Goal: Complete application form: Complete application form

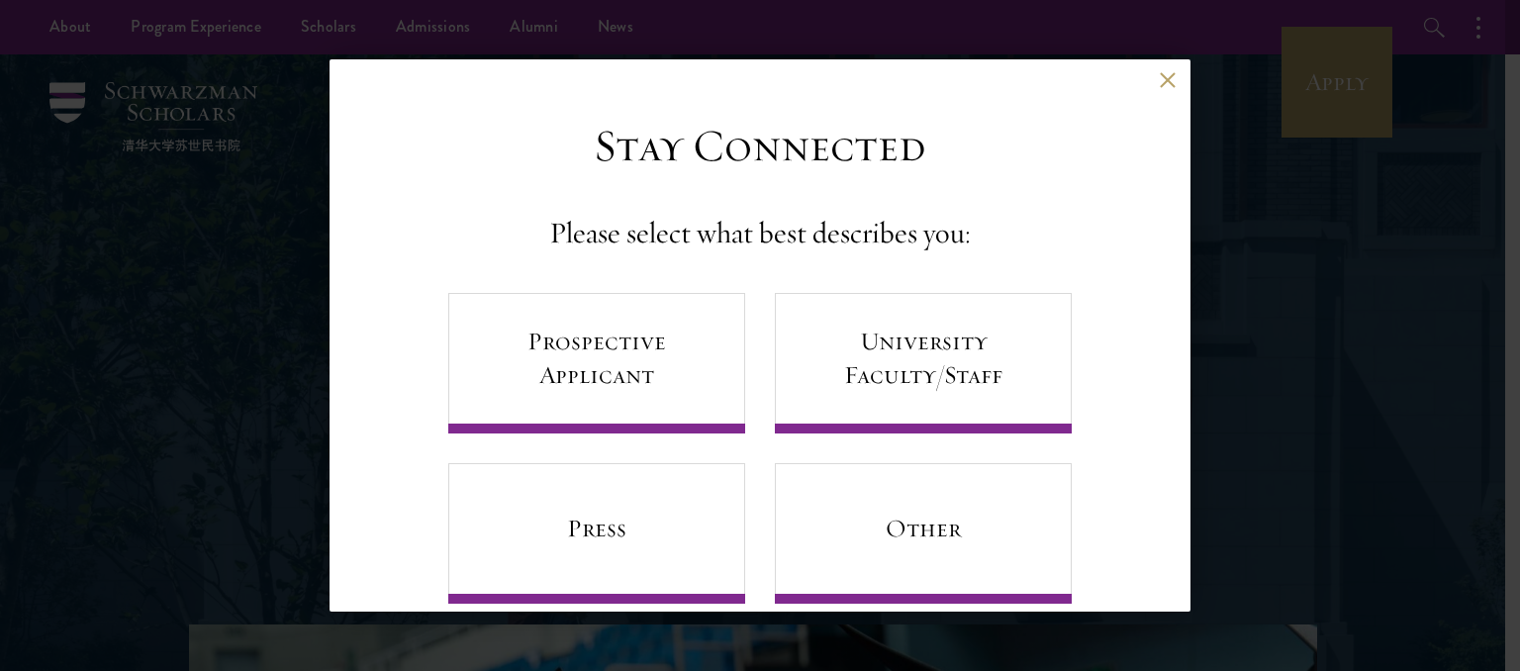
click at [1159, 84] on button at bounding box center [1167, 79] width 17 height 17
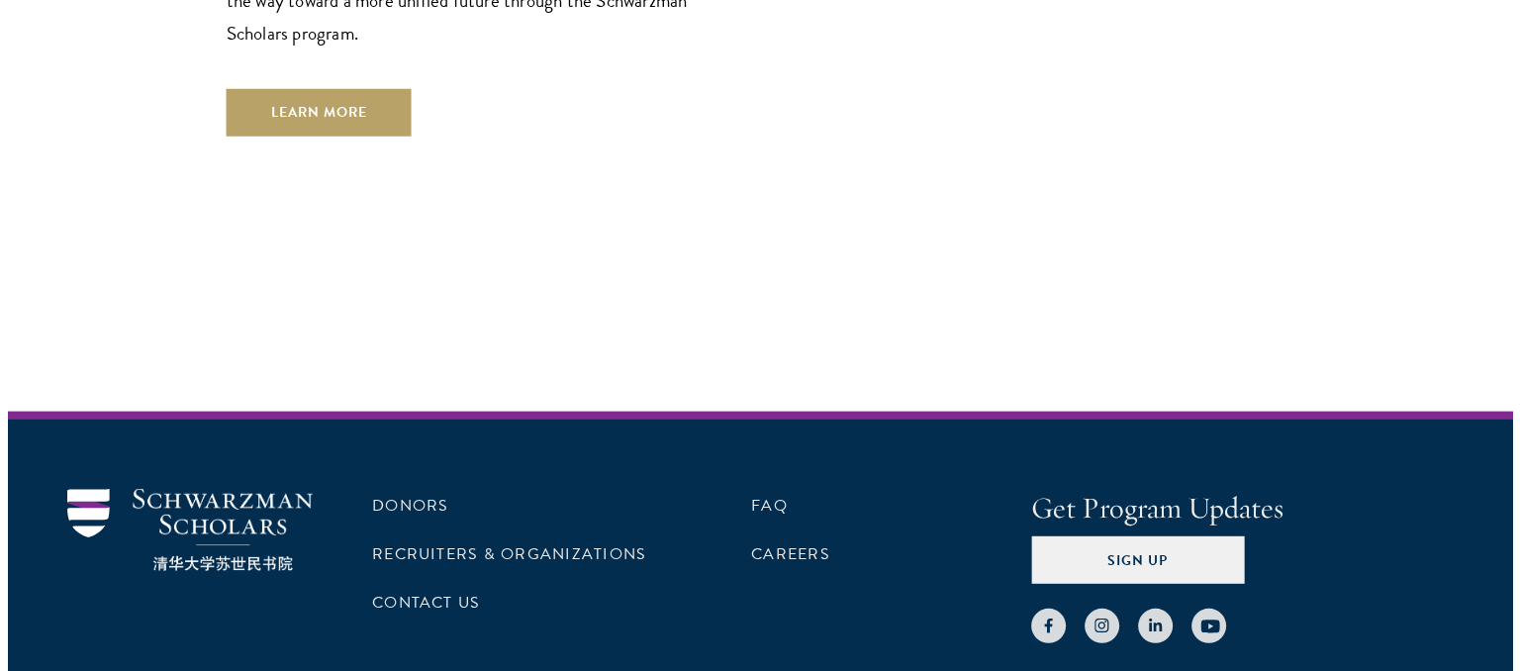
scroll to position [5673, 0]
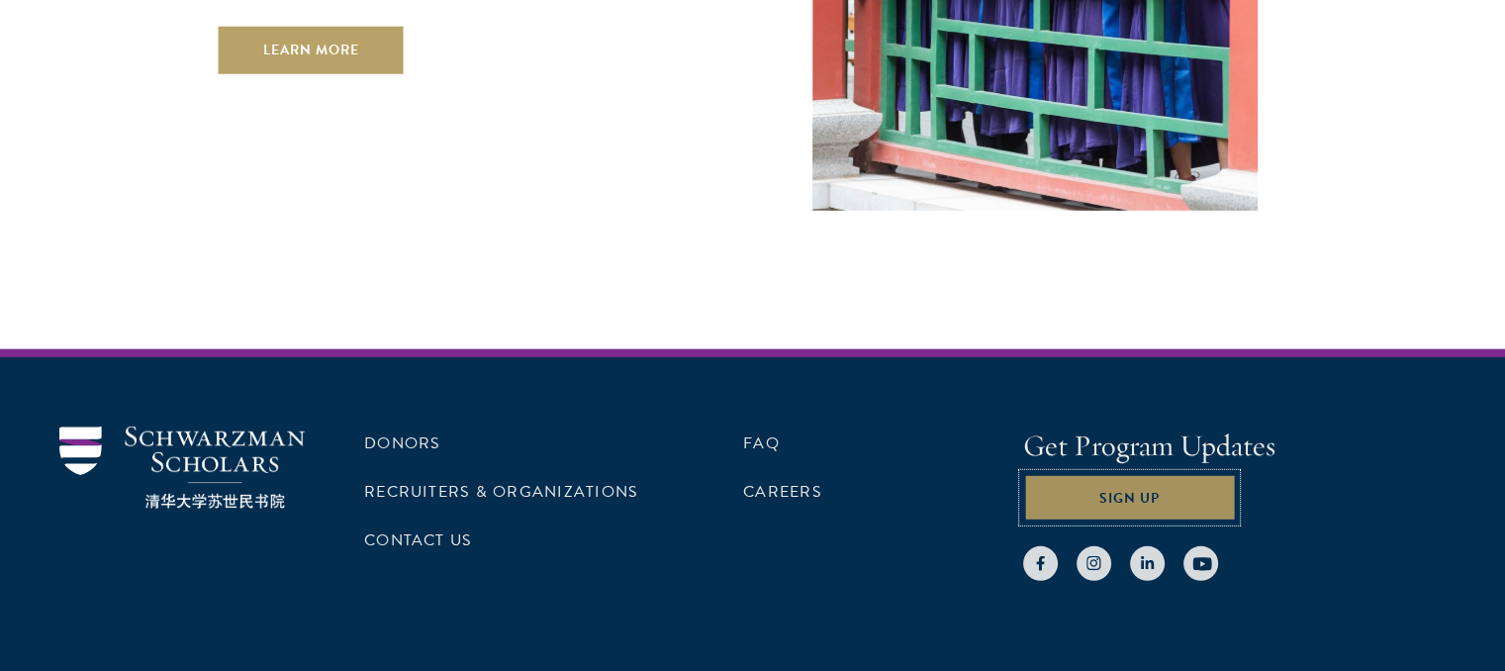
click at [1152, 474] on button "Sign Up" at bounding box center [1129, 498] width 213 height 48
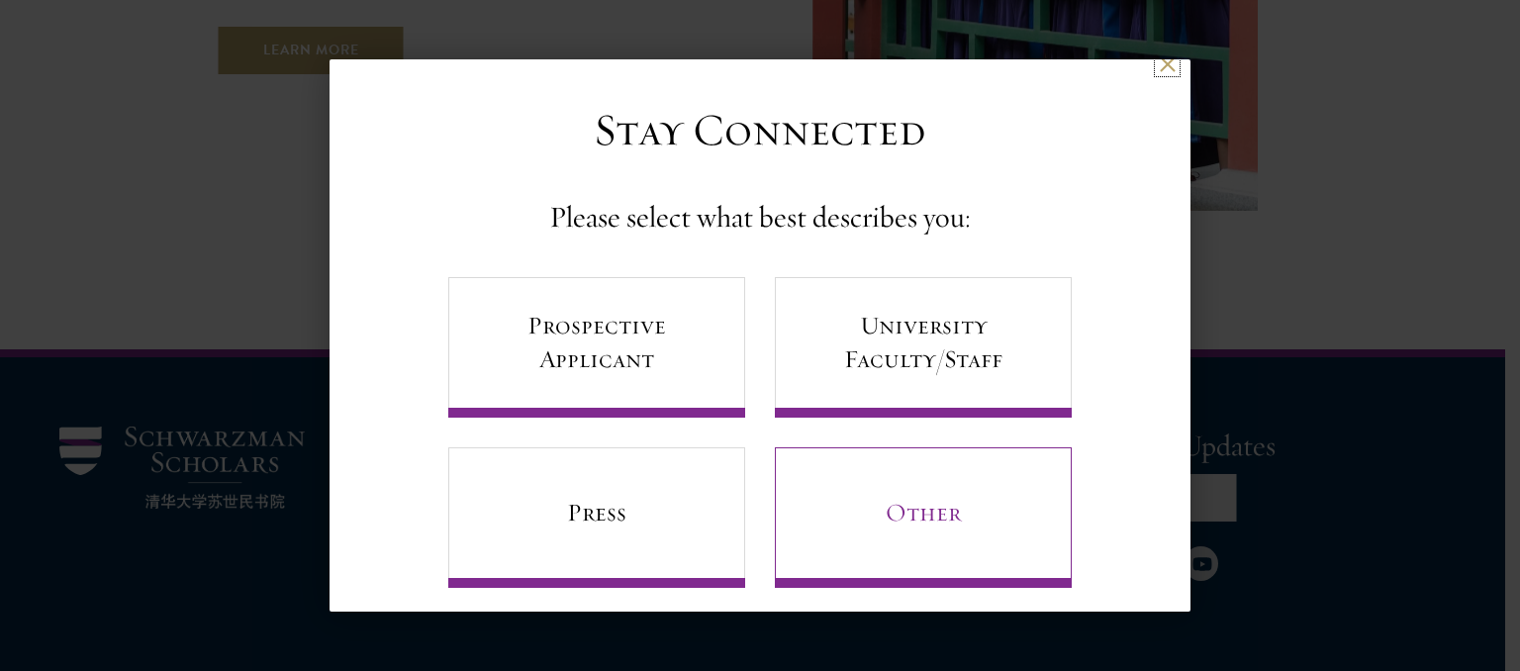
scroll to position [36, 0]
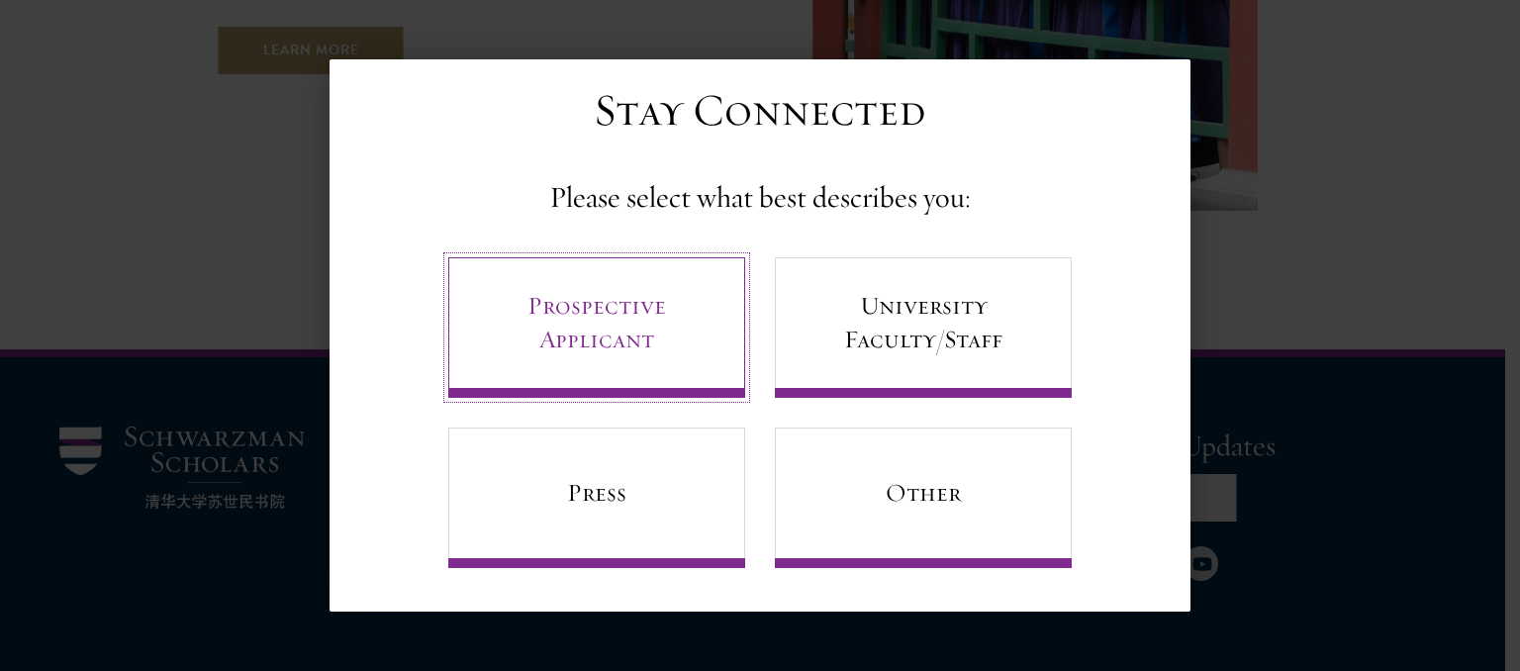
click at [606, 333] on link "Prospective Applicant" at bounding box center [596, 327] width 297 height 141
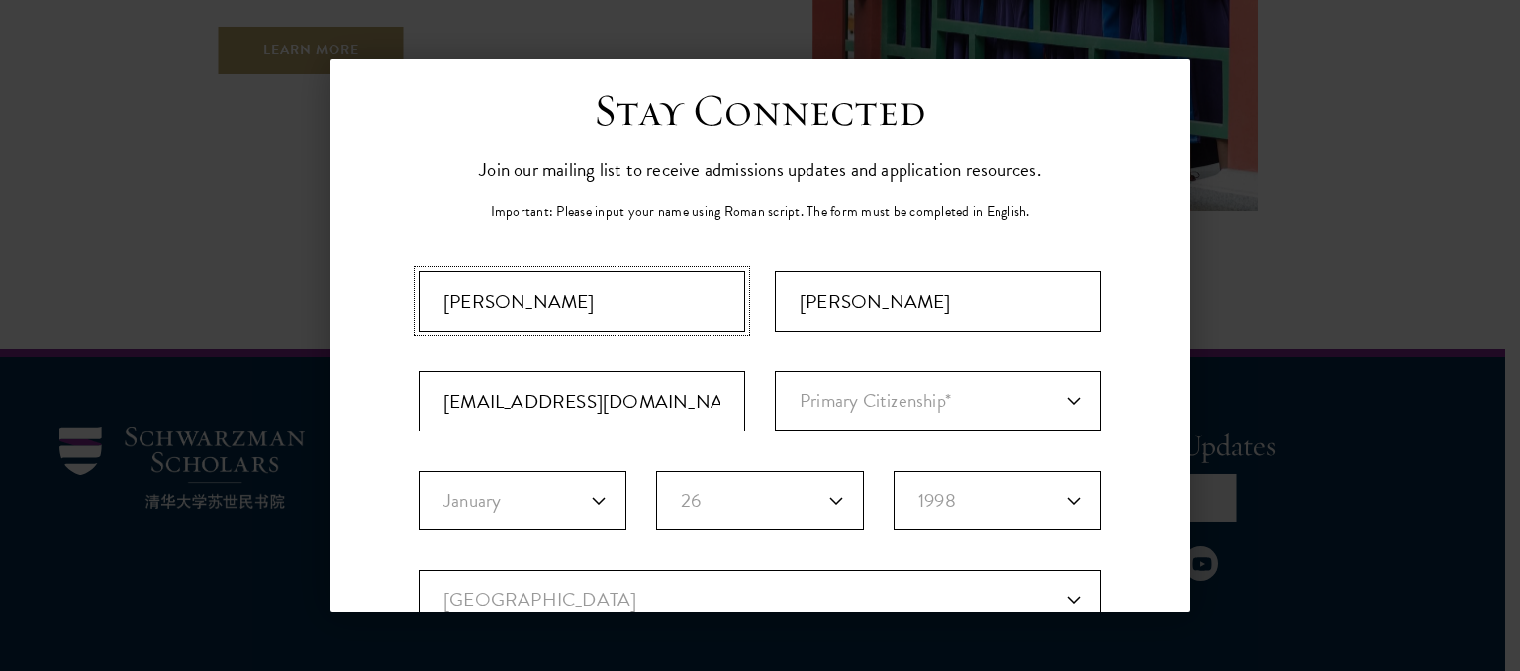
click at [526, 305] on input "Mamie" at bounding box center [582, 301] width 327 height 60
type input "Ann-Marie"
click at [795, 302] on input "Sam" at bounding box center [938, 301] width 327 height 60
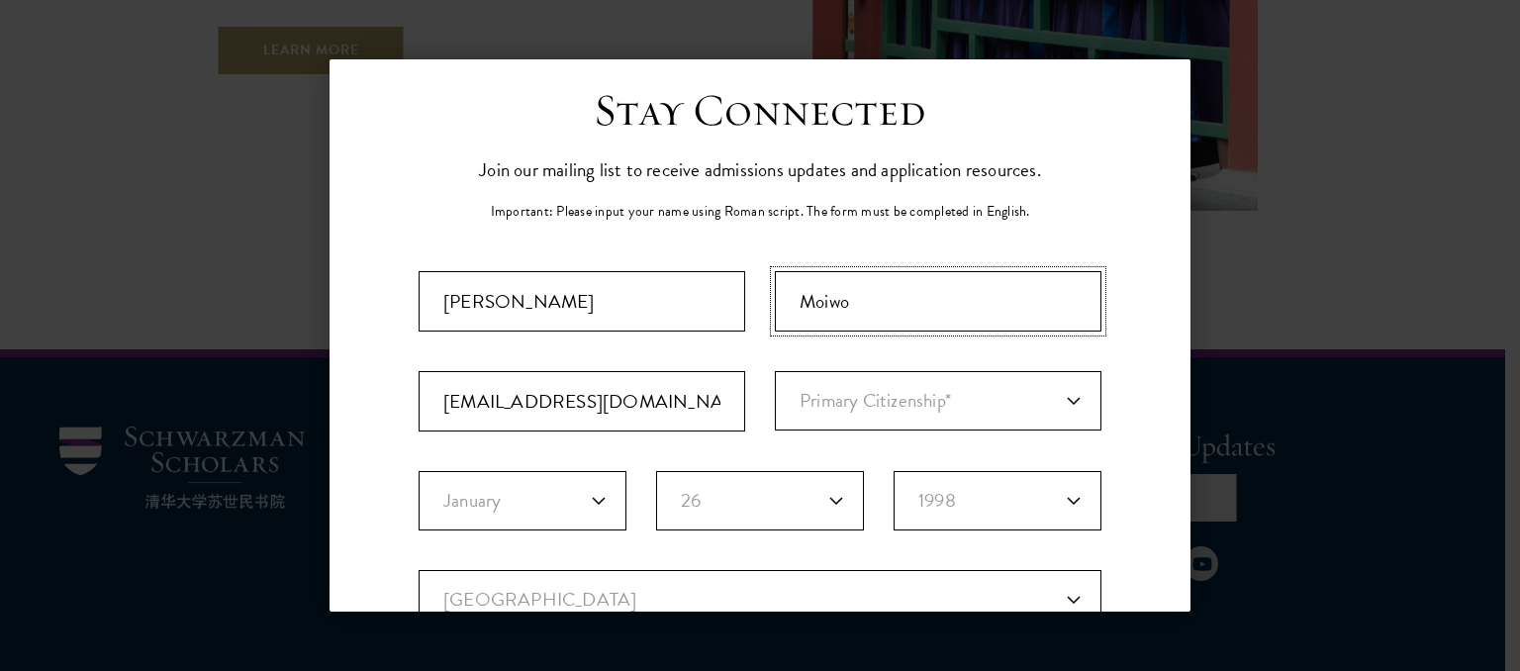
type input "Moiwo"
click at [451, 399] on input "jpmoiwo@njala.edu.sl" at bounding box center [582, 401] width 327 height 60
type input "jupamo2001@yahoo.com"
click at [1063, 409] on select "Primary Citizenship* Afghanistan Aland Islands Albania Algeria Andorra Angola A…" at bounding box center [938, 400] width 327 height 59
select select "SL"
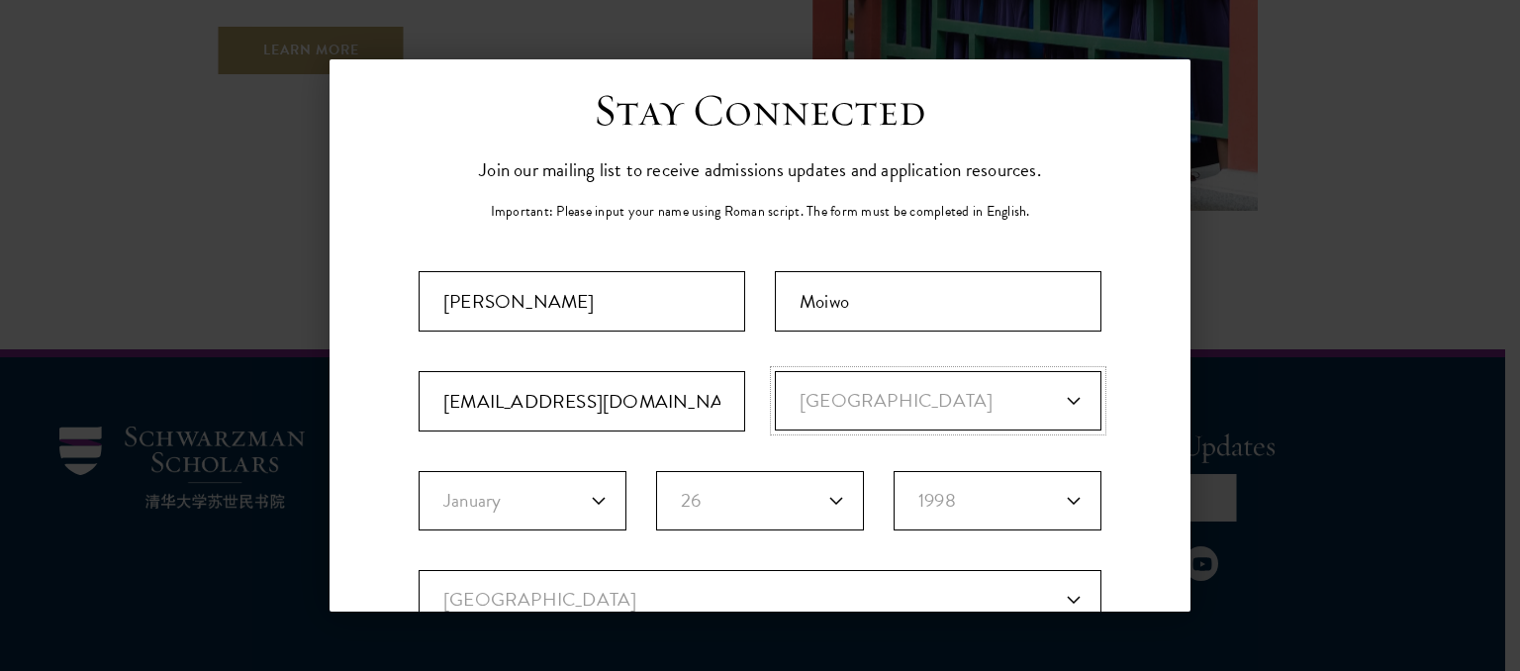
click at [775, 371] on select "Primary Citizenship* Afghanistan Aland Islands Albania Algeria Andorra Angola A…" at bounding box center [938, 400] width 327 height 59
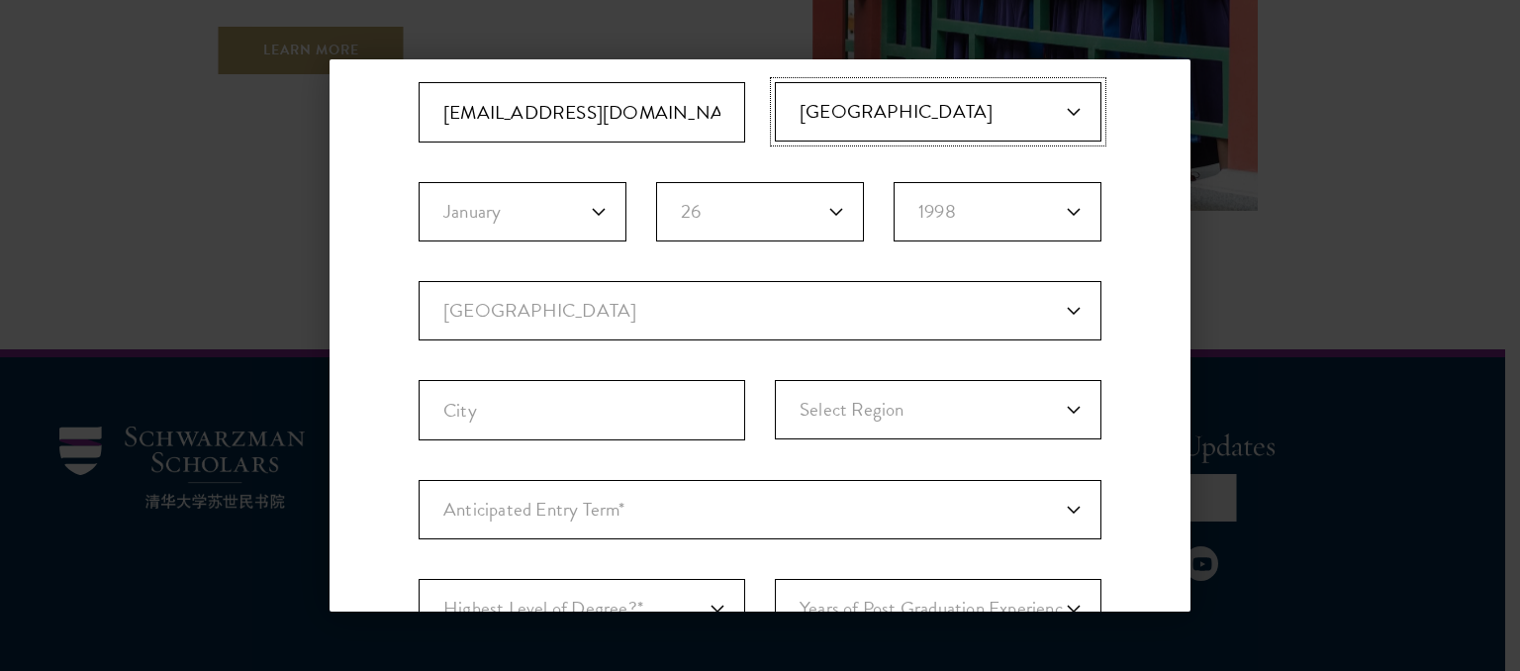
scroll to position [333, 0]
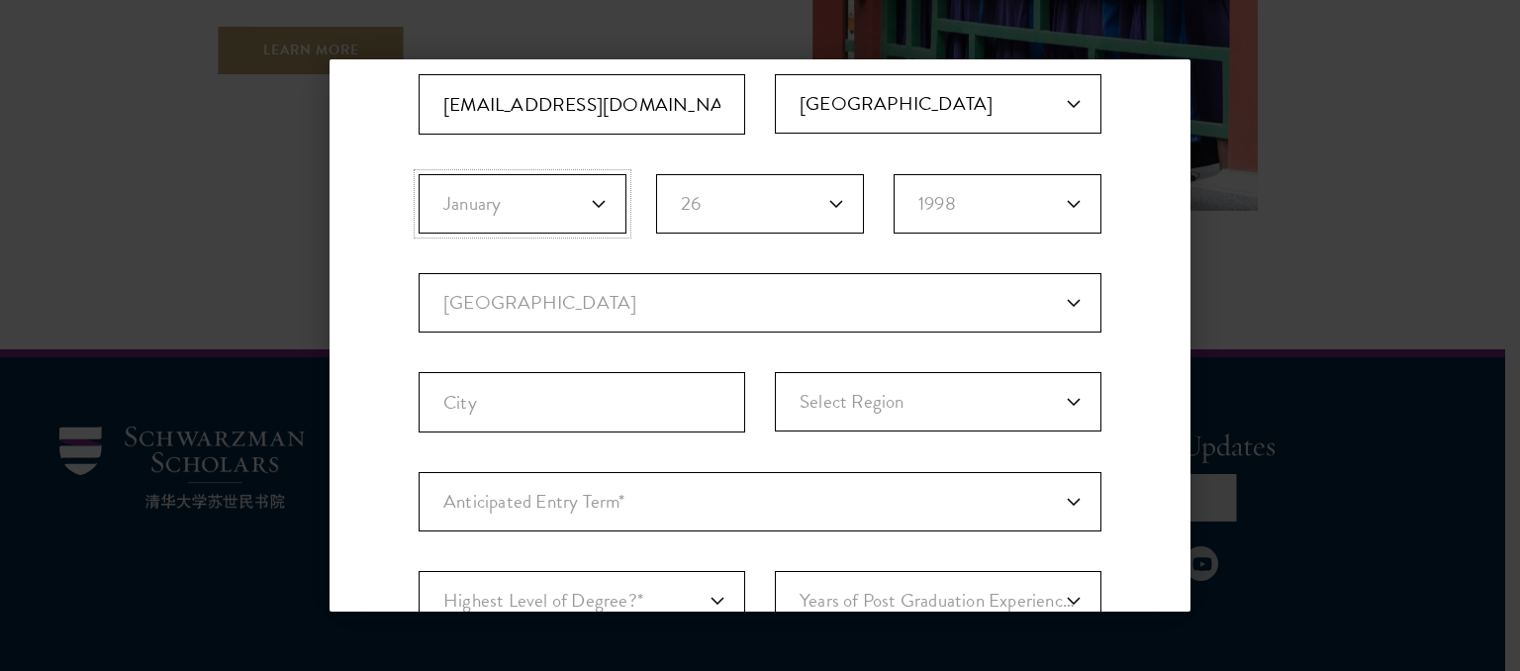
click at [596, 201] on select "Birth Month* January February March April May June July August September Octobe…" at bounding box center [523, 203] width 208 height 59
select select "03"
click at [419, 174] on select "Birth Month* January February March April May June July August September Octobe…" at bounding box center [523, 203] width 208 height 59
click at [831, 206] on select "Birth Day* 1 2 3 4 5 6 7 8 9 10 11 12 13 14 15 16 17 18 19 20 21 22 23 24 25 26…" at bounding box center [760, 203] width 208 height 59
select select "30"
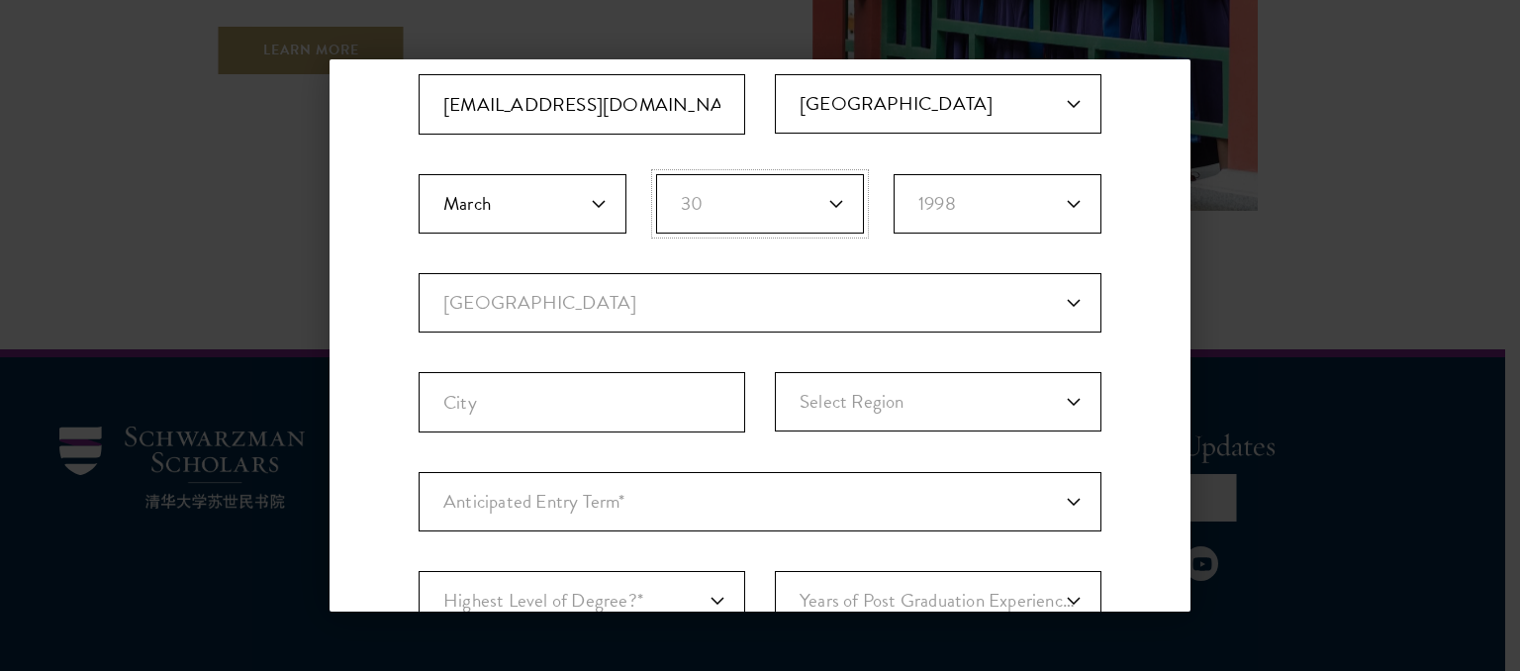
click at [656, 174] on select "Birth Day* 1 2 3 4 5 6 7 8 9 10 11 12 13 14 15 16 17 18 19 20 21 22 23 24 25 26…" at bounding box center [760, 203] width 208 height 59
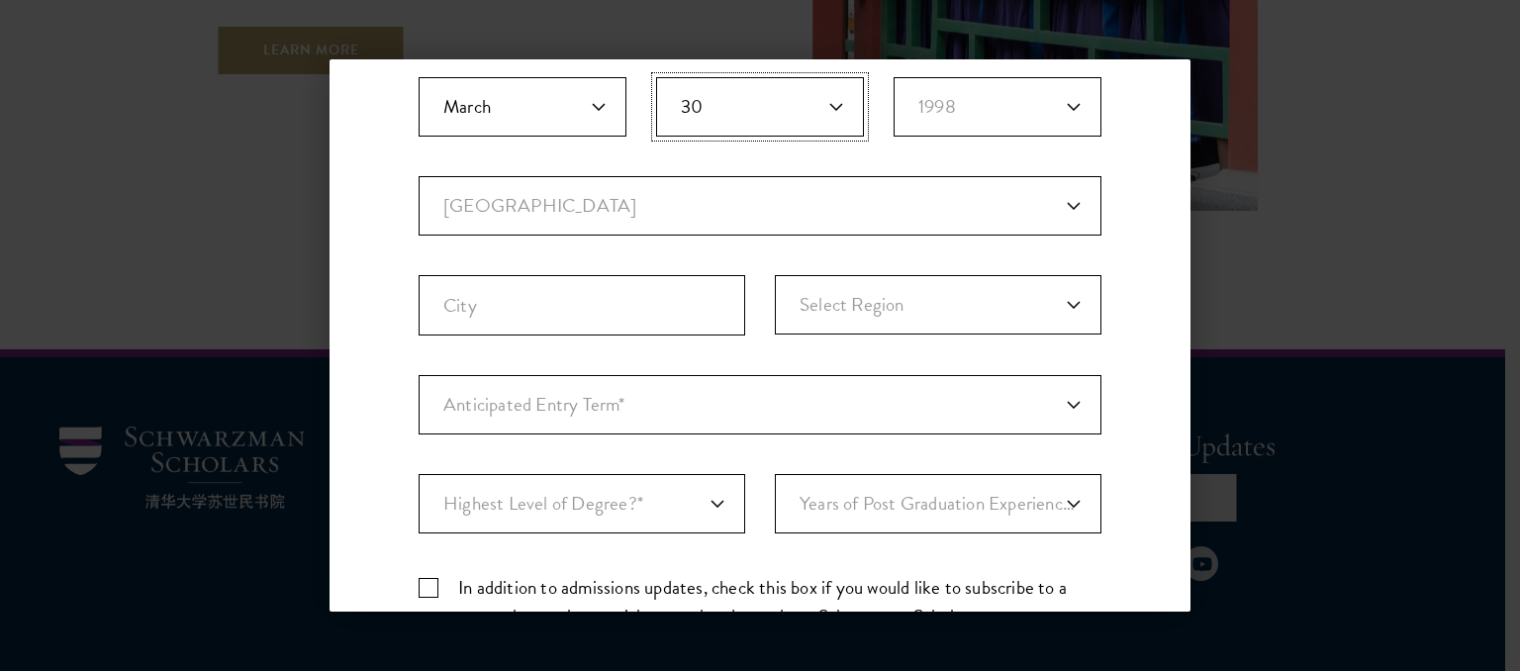
scroll to position [431, 0]
click at [1061, 200] on select "Current Country Afghanistan Aland Islands Albania Algeria Andorra Angola Anguil…" at bounding box center [760, 203] width 683 height 59
select select "SL"
click at [419, 174] on select "Current Country Afghanistan Aland Islands Albania Algeria Andorra Angola Anguil…" at bounding box center [760, 203] width 683 height 59
select select
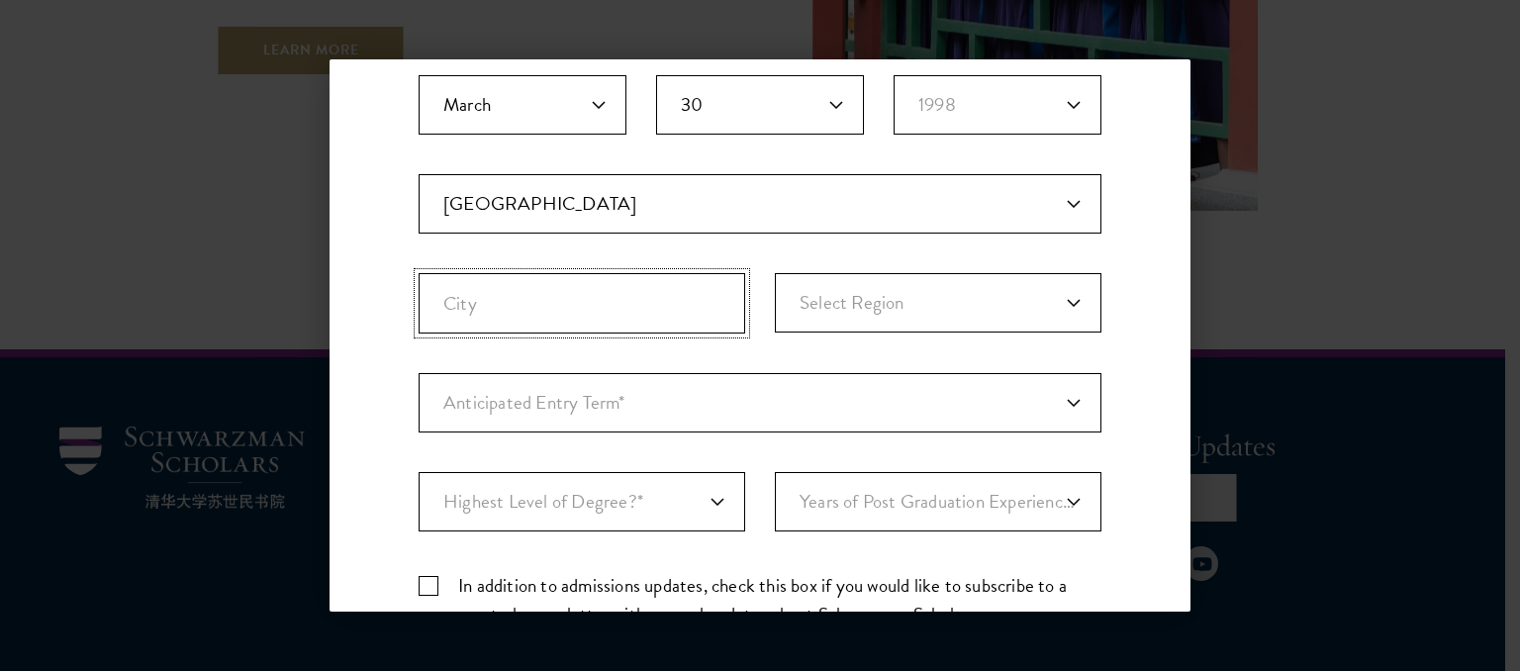
click at [670, 307] on input "City" at bounding box center [582, 303] width 327 height 60
type input "Freetown"
click at [1060, 301] on select "Select Region Eastern Northern Southern Western Area" at bounding box center [938, 302] width 327 height 59
select select "Western Area"
click at [775, 273] on select "Select Region Eastern Northern Southern Western Area" at bounding box center [938, 302] width 327 height 59
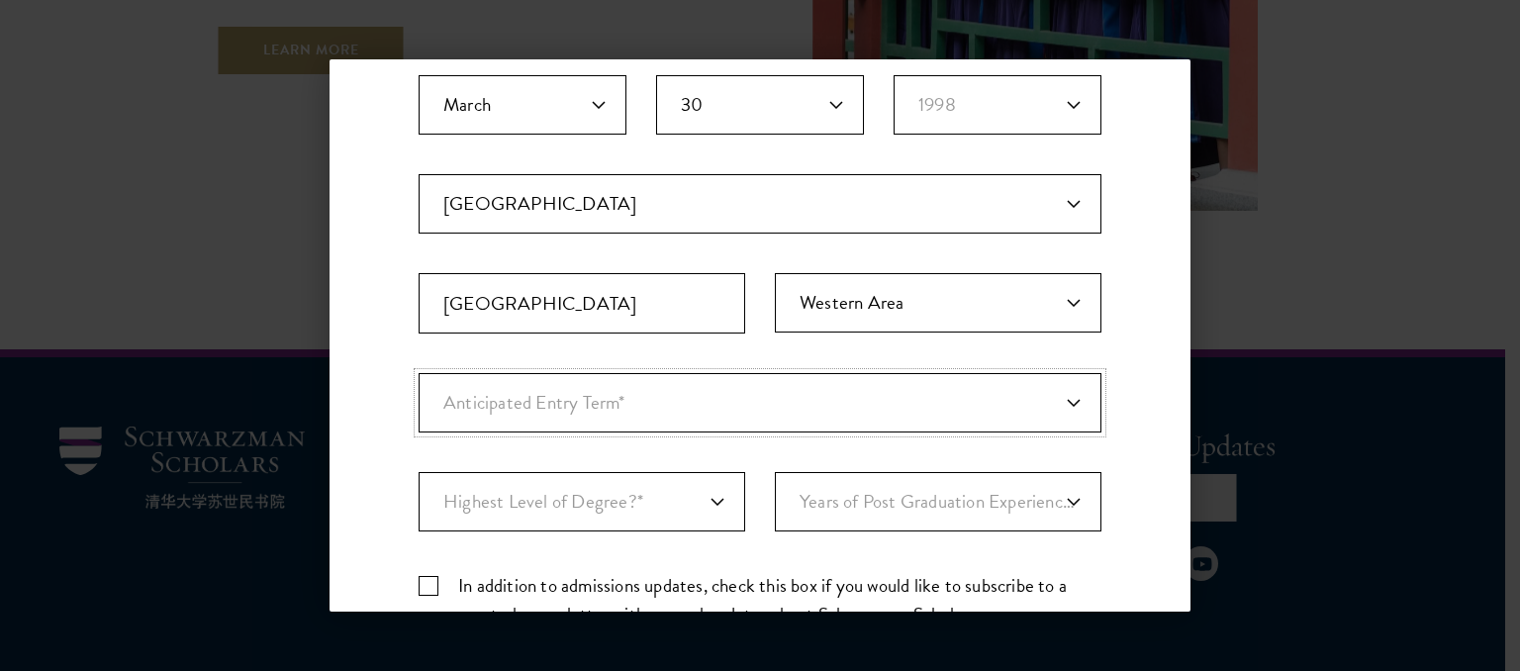
click at [1061, 405] on select "Anticipated Entry Term* August 2026 (Application opens April 2025) Just Explori…" at bounding box center [760, 402] width 683 height 59
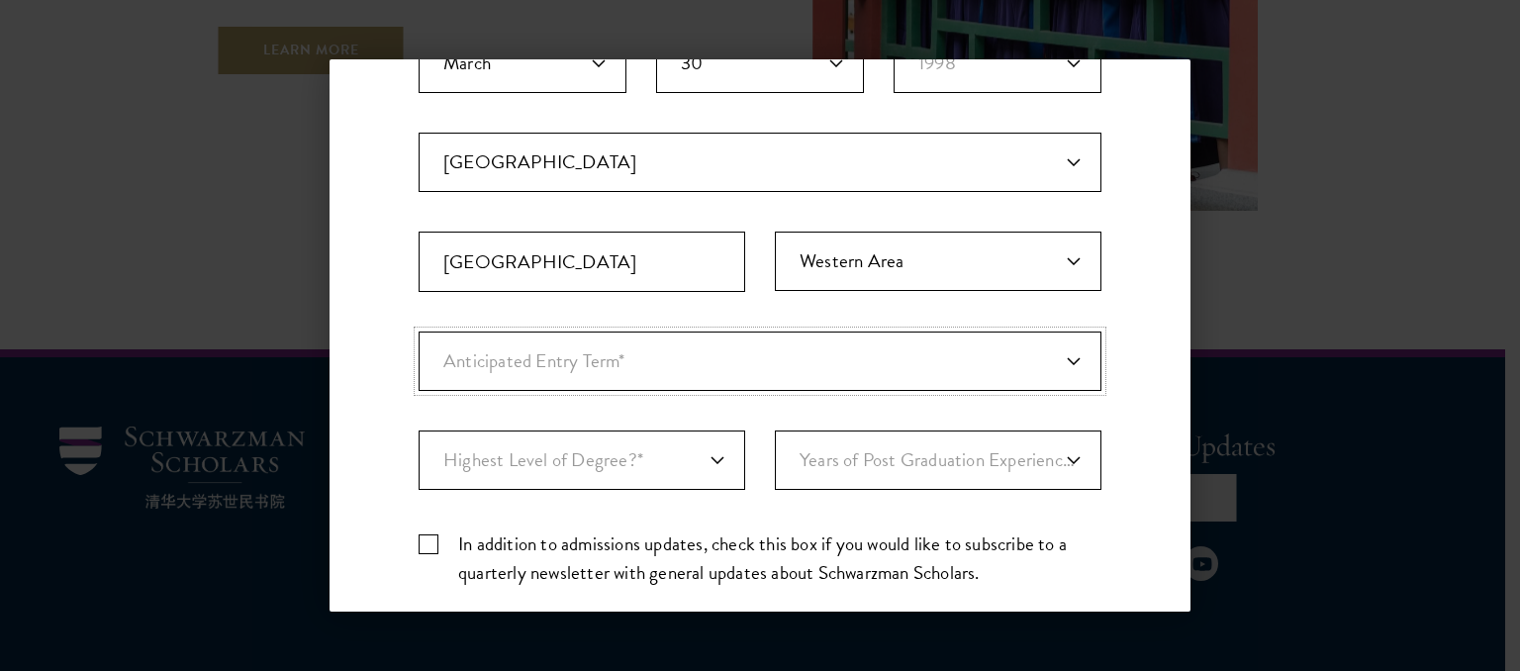
scroll to position [475, 0]
click at [1063, 359] on select "Anticipated Entry Term* August 2026 (Application opens April 2025) Just Explori…" at bounding box center [760, 359] width 683 height 59
click at [419, 330] on select "Anticipated Entry Term* August 2026 (Application opens April 2025) Just Explori…" at bounding box center [760, 359] width 683 height 59
click at [1062, 360] on select "Anticipated Entry Term* August 2026 (Application opens April 2025) Just Explori…" at bounding box center [760, 359] width 683 height 59
select select "e64b8ab3-eabb-4867-96d5-7e6b4840665f"
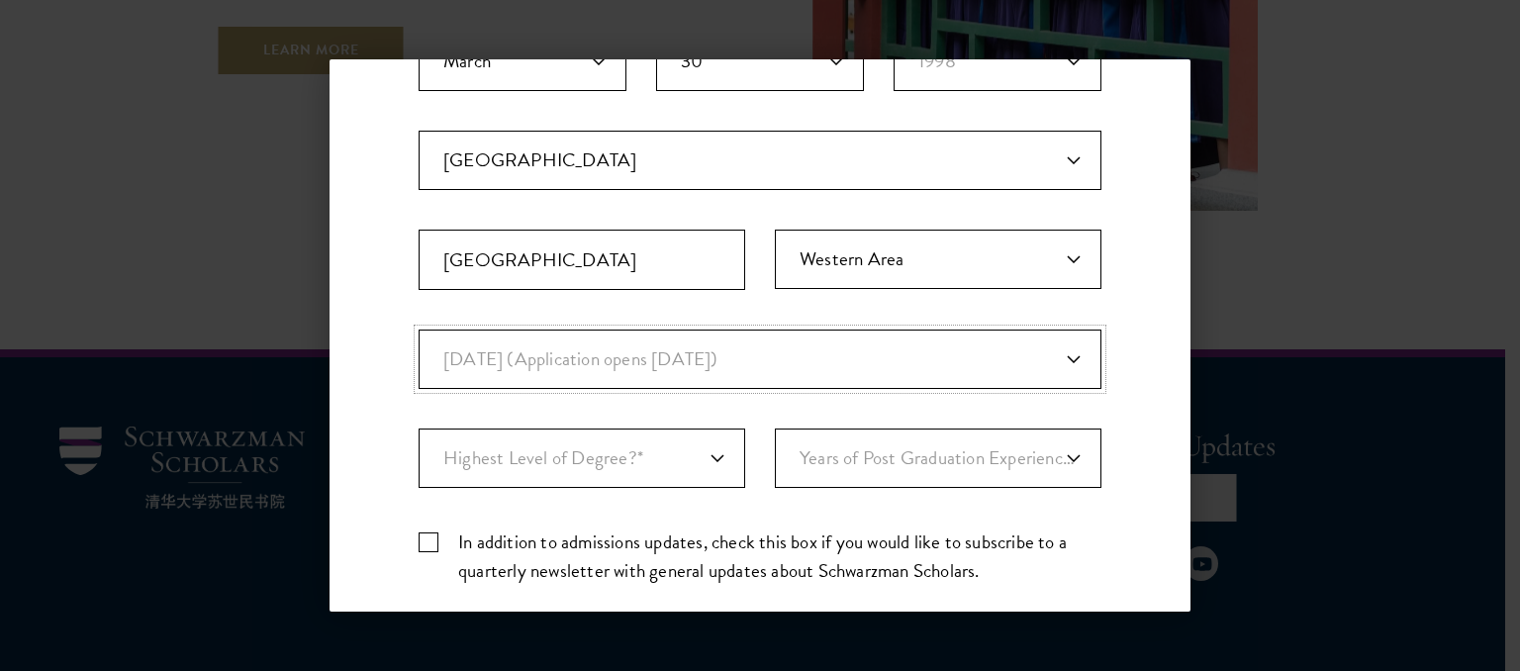
click at [419, 330] on select "Anticipated Entry Term* August 2026 (Application opens April 2025) Just Explori…" at bounding box center [760, 359] width 683 height 59
click at [714, 452] on select "Highest Level of Degree?* PHD Bachelor's Master's Current Undergraduate Student" at bounding box center [582, 458] width 327 height 59
select select "009547fe-3364-4351-8e81-63abea734008"
click at [419, 429] on select "Highest Level of Degree?* PHD Bachelor's Master's Current Undergraduate Student" at bounding box center [582, 458] width 327 height 59
click at [1059, 456] on select "Years of Post Graduation Experience?* 1 2 3 4 5 6 7 8 9 10" at bounding box center [938, 458] width 327 height 59
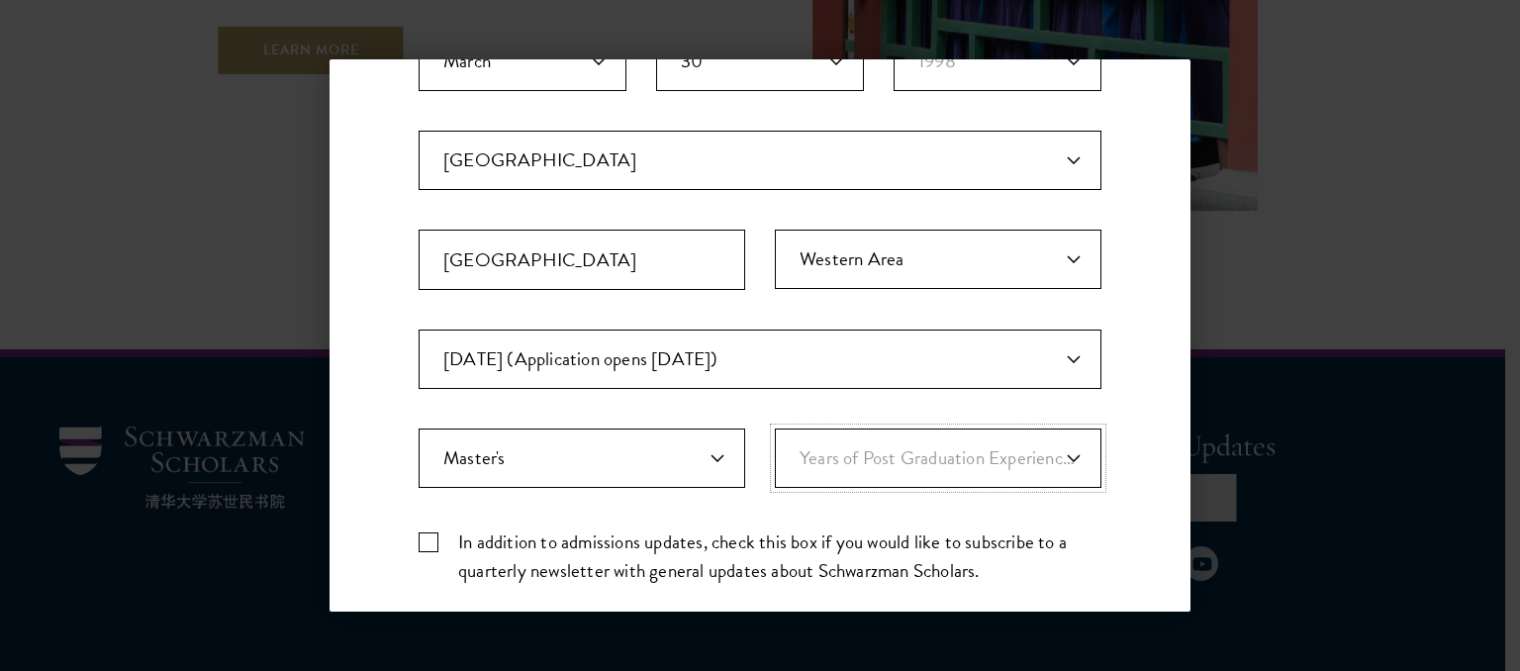
select select "1"
click at [775, 429] on select "Years of Post Graduation Experience?* 1 2 3 4 5 6 7 8 9 10" at bounding box center [938, 458] width 327 height 59
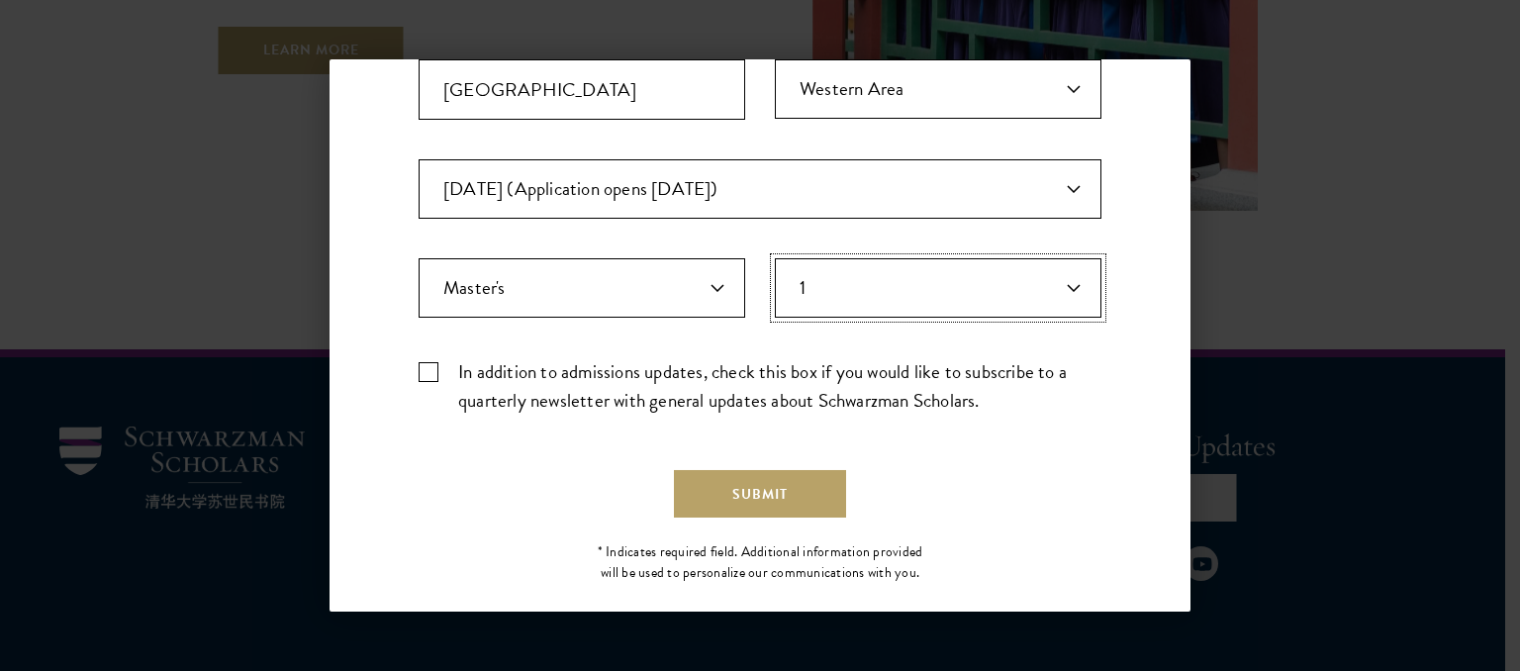
scroll to position [673, 0]
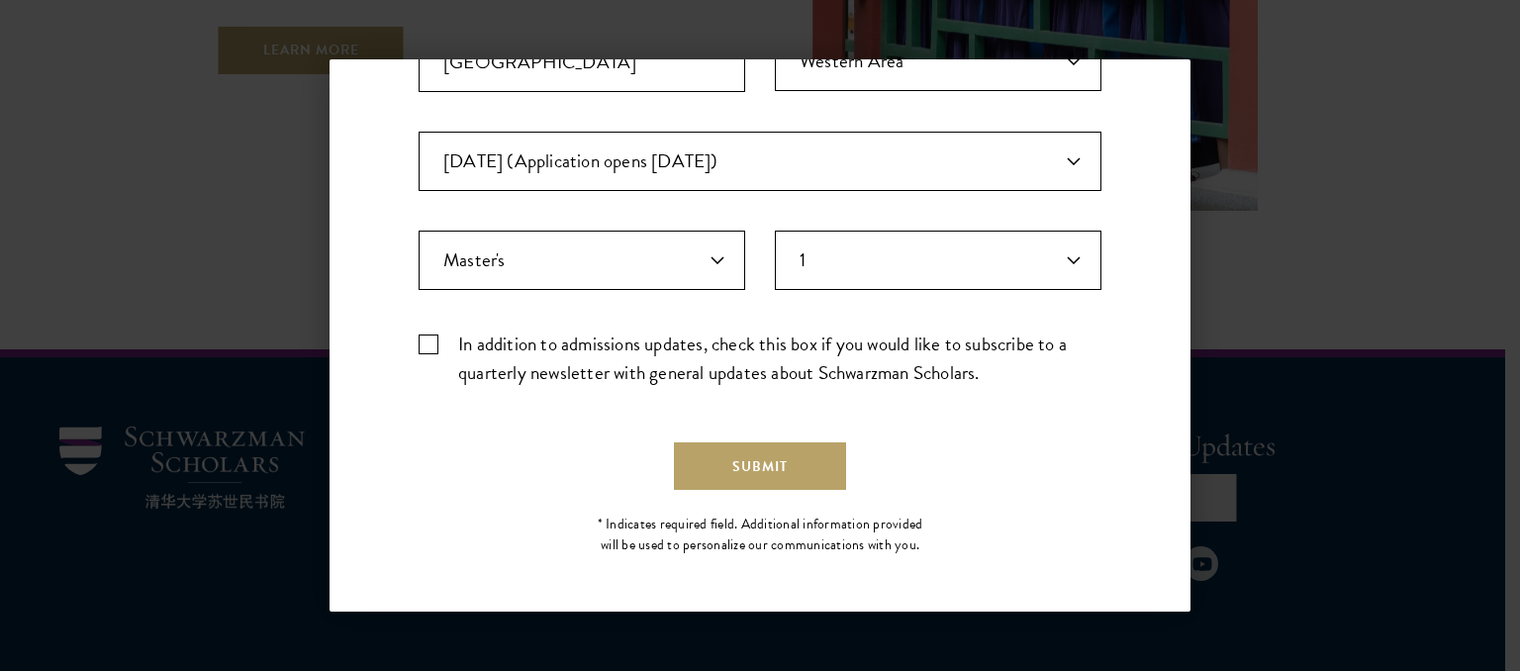
click at [430, 337] on label "In addition to admissions updates, check this box if you would like to subscrib…" at bounding box center [760, 358] width 683 height 57
click at [430, 337] on input "In addition to admissions updates, check this box if you would like to subscrib…" at bounding box center [760, 336] width 683 height 13
checkbox input "true"
click at [745, 464] on button "Submit" at bounding box center [760, 466] width 172 height 48
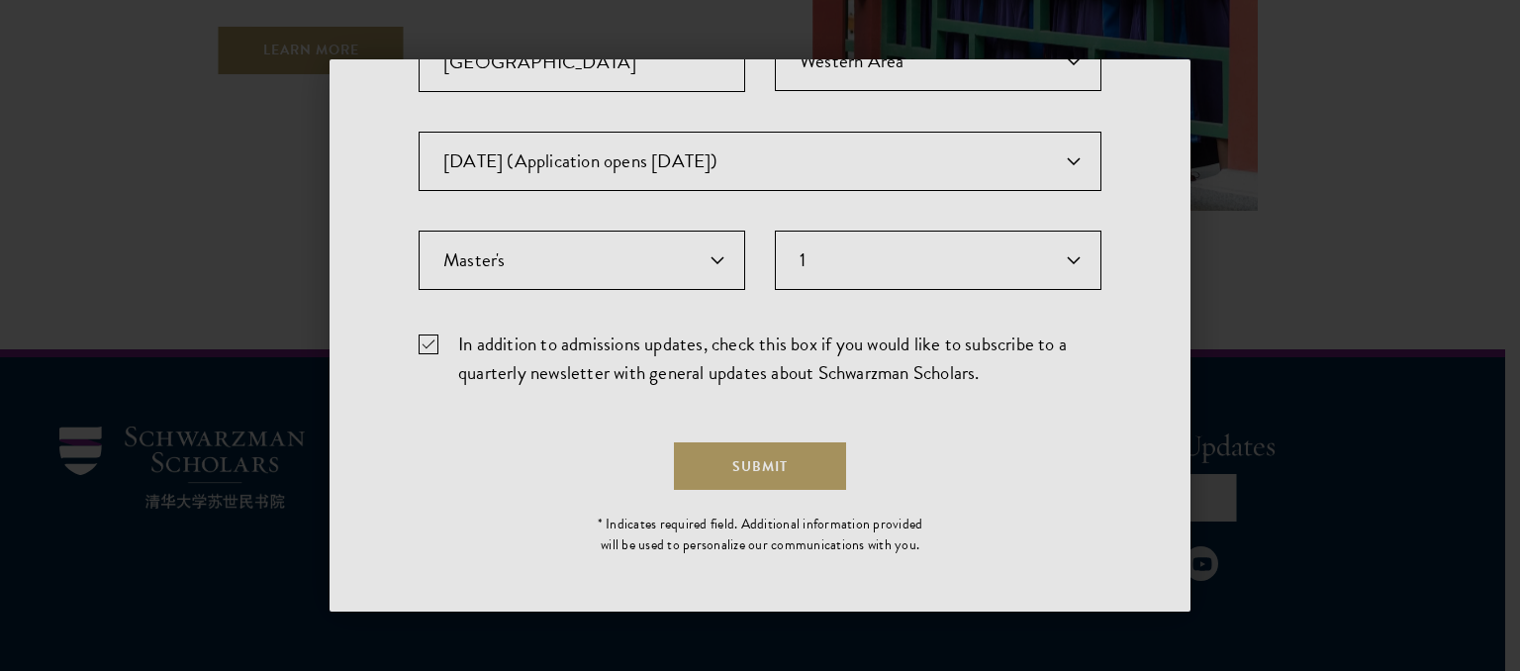
scroll to position [0, 0]
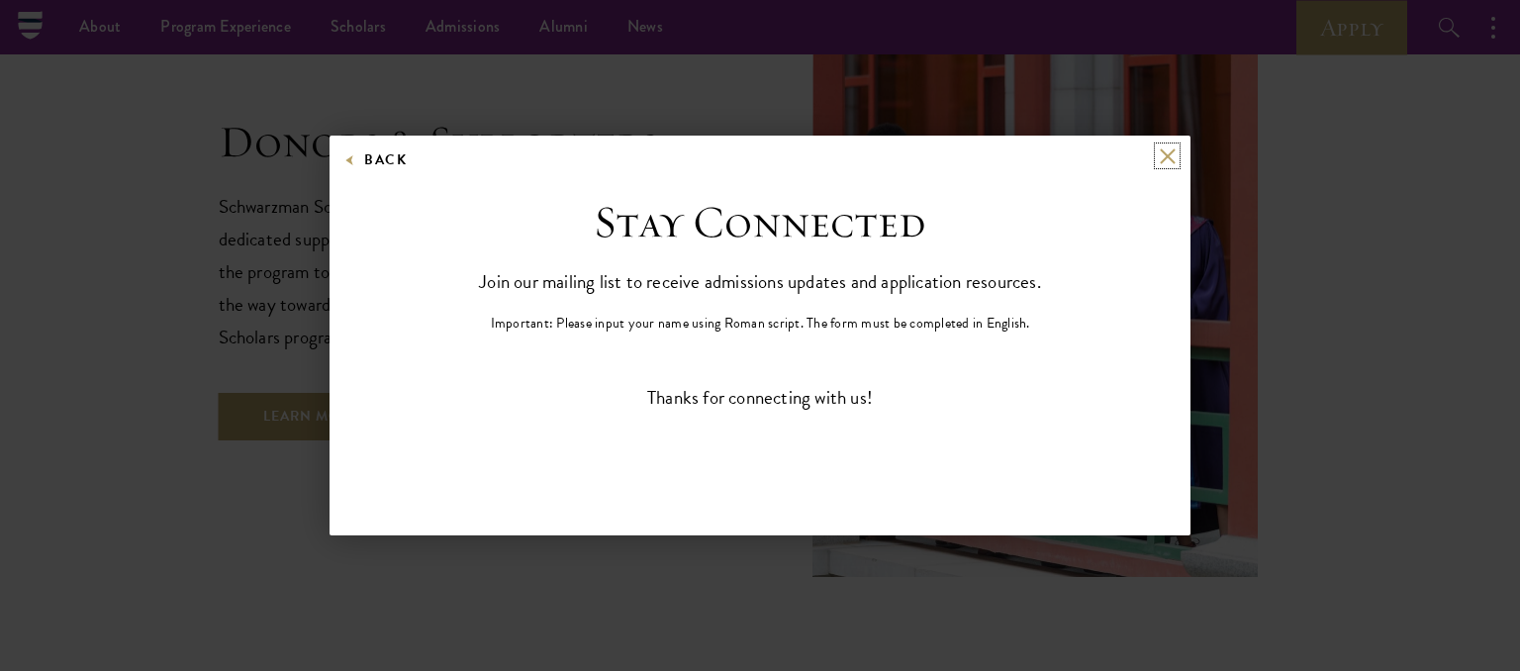
click at [1170, 159] on button at bounding box center [1167, 155] width 17 height 17
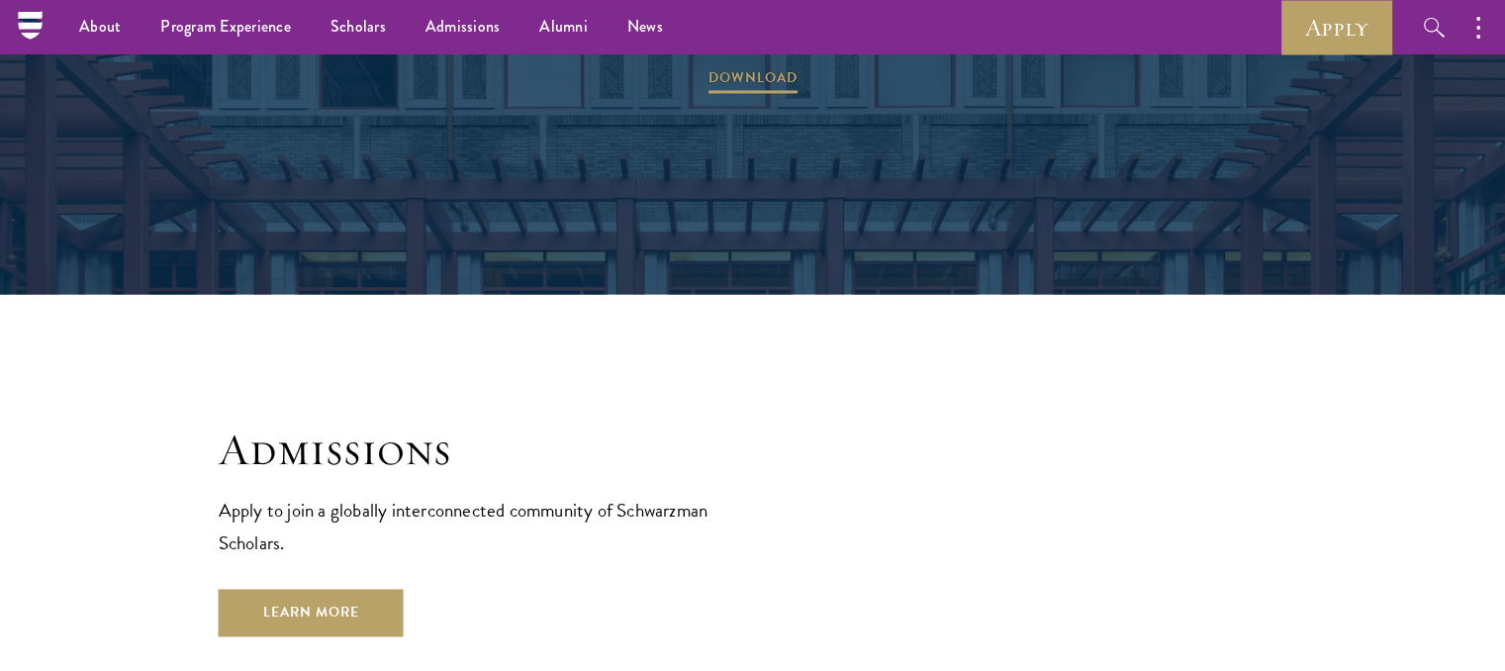
scroll to position [3001, 0]
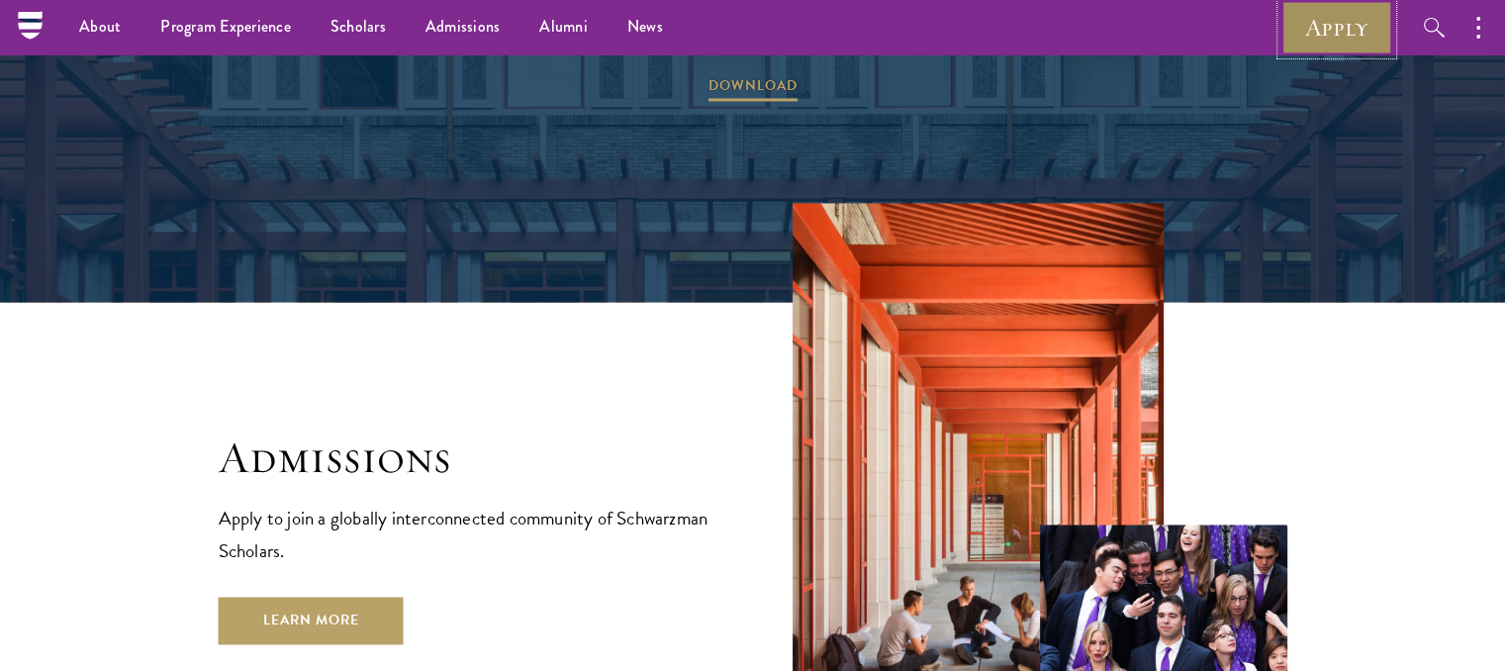
click at [1313, 20] on link "Apply" at bounding box center [1337, 27] width 111 height 54
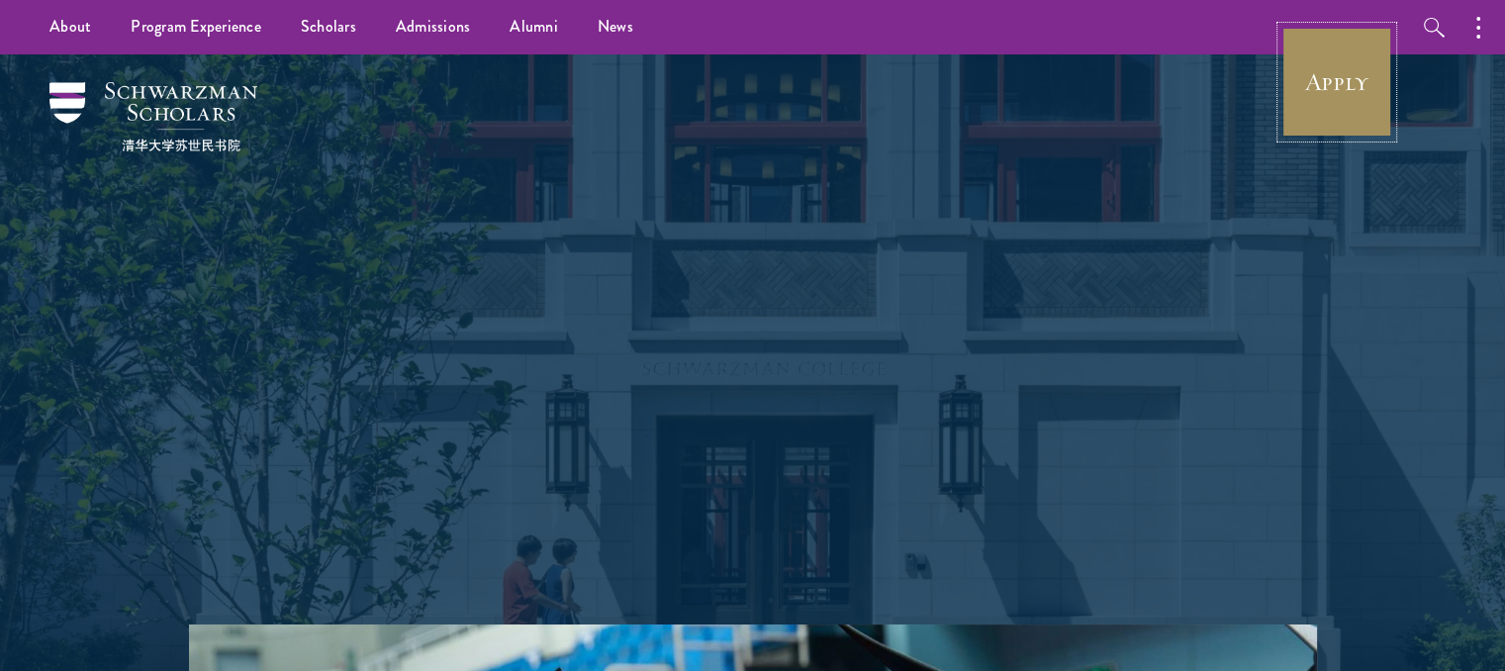
click at [1343, 88] on link "Apply" at bounding box center [1337, 82] width 111 height 111
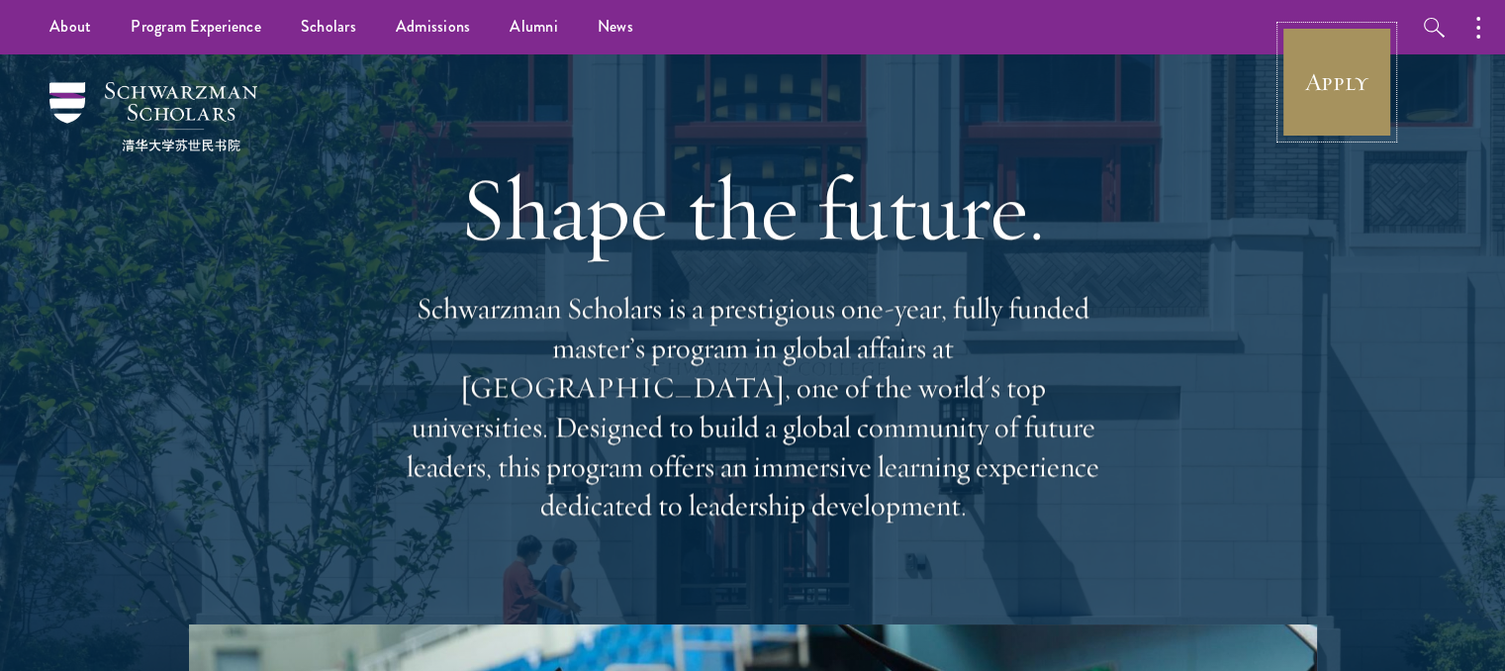
click at [1337, 76] on link "Apply" at bounding box center [1337, 82] width 111 height 111
